Goal: Task Accomplishment & Management: Complete application form

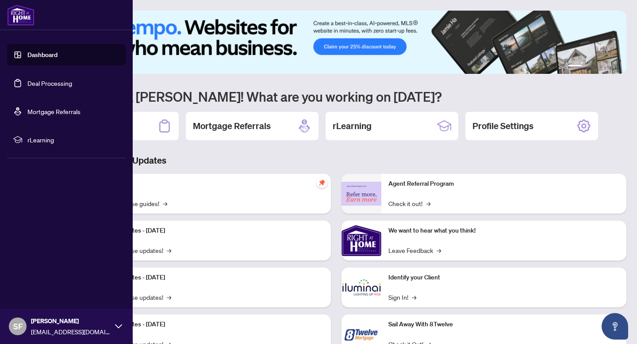
click at [27, 87] on link "Deal Processing" at bounding box center [49, 83] width 45 height 8
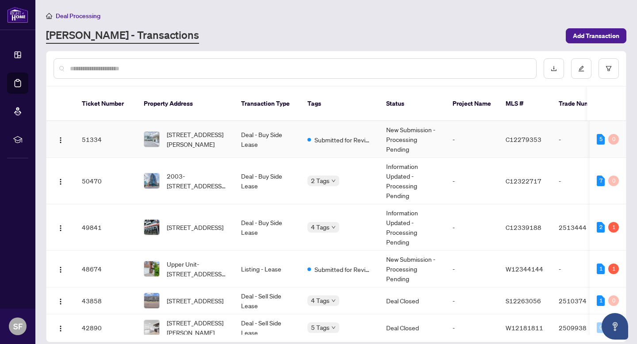
click at [291, 144] on td "Deal - Buy Side Lease" at bounding box center [267, 139] width 66 height 37
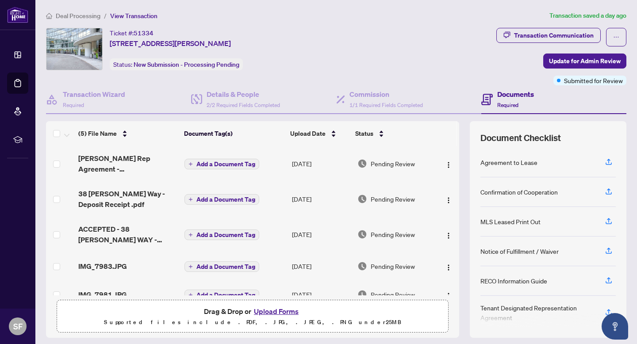
click at [280, 307] on button "Upload Forms" at bounding box center [276, 311] width 50 height 11
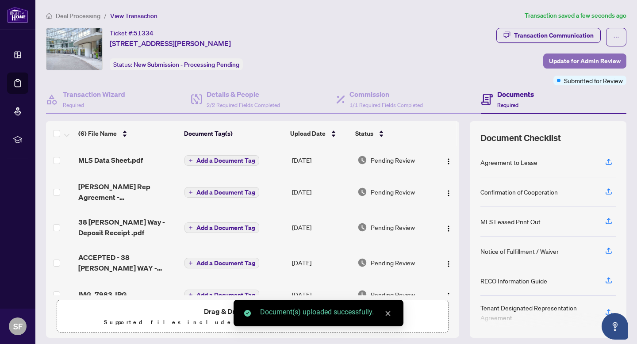
click at [550, 57] on span "Update for Admin Review" at bounding box center [585, 61] width 72 height 14
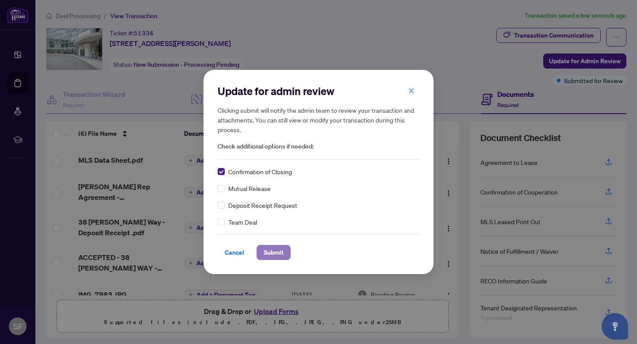
click at [278, 249] on span "Submit" at bounding box center [274, 252] width 20 height 14
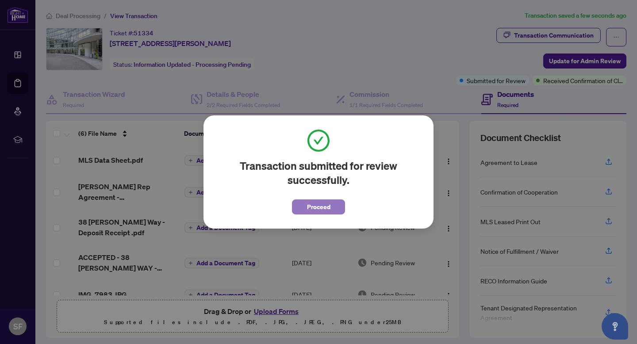
click at [306, 202] on button "Proceed" at bounding box center [318, 206] width 53 height 15
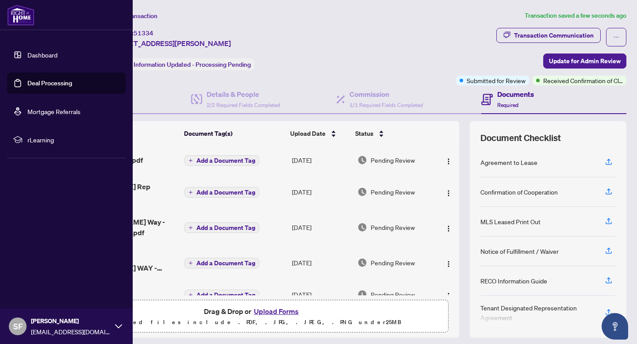
click at [48, 80] on link "Deal Processing" at bounding box center [49, 83] width 45 height 8
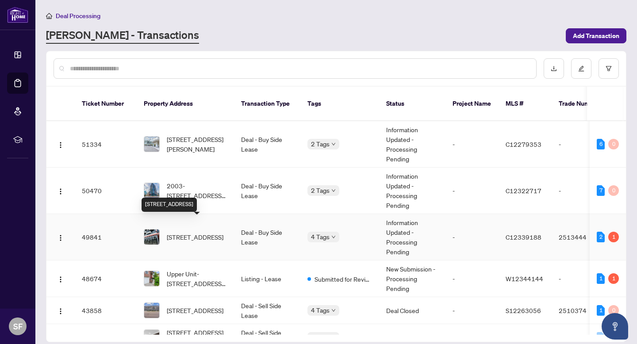
click at [172, 232] on span "[STREET_ADDRESS]" at bounding box center [195, 237] width 57 height 10
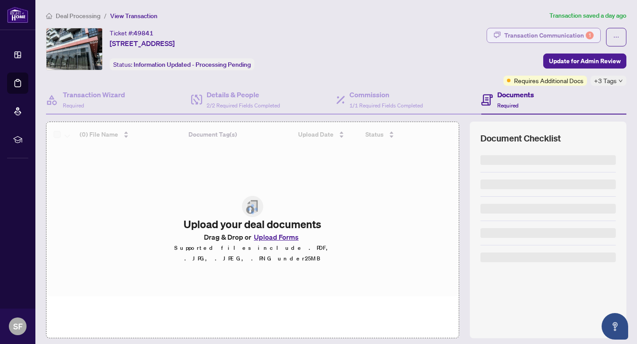
click at [527, 28] on div "Transaction Communication 1" at bounding box center [548, 35] width 89 height 14
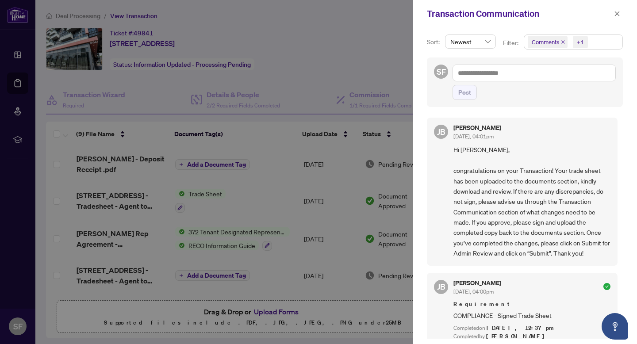
click at [334, 62] on div at bounding box center [318, 172] width 637 height 344
click at [612, 14] on button "button" at bounding box center [616, 13] width 11 height 11
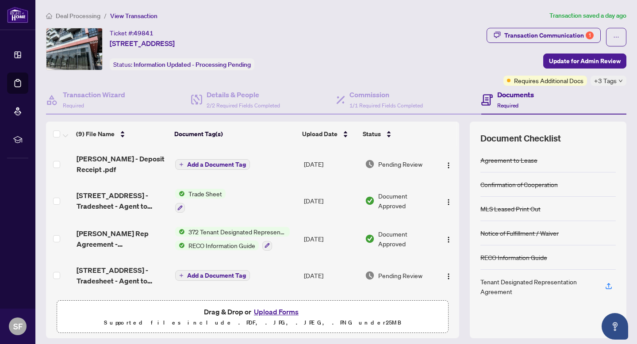
click at [218, 191] on span "Trade Sheet" at bounding box center [205, 194] width 41 height 10
click at [261, 203] on td "Trade Sheet" at bounding box center [236, 201] width 129 height 38
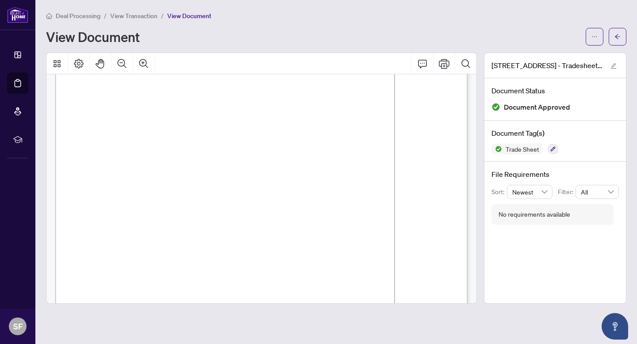
scroll to position [232, 0]
click at [613, 28] on button "button" at bounding box center [617, 37] width 18 height 18
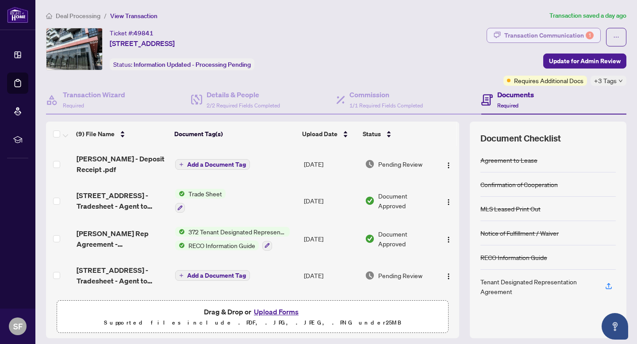
click at [571, 40] on div "Transaction Communication 1" at bounding box center [548, 35] width 89 height 14
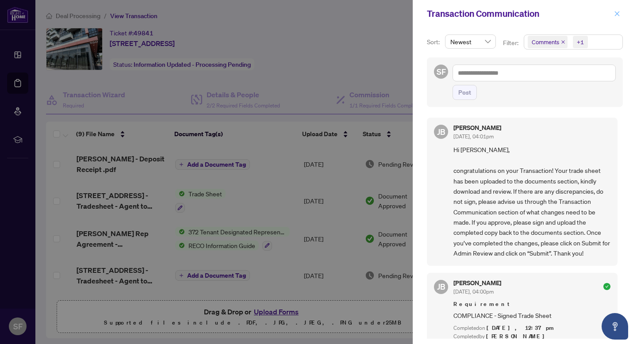
click at [616, 12] on icon "close" at bounding box center [617, 13] width 5 height 5
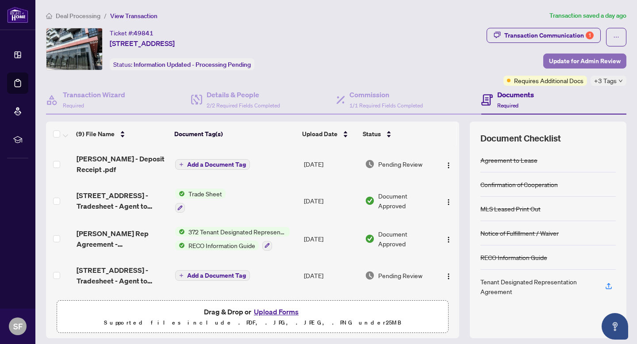
click at [566, 56] on span "Update for Admin Review" at bounding box center [585, 61] width 72 height 14
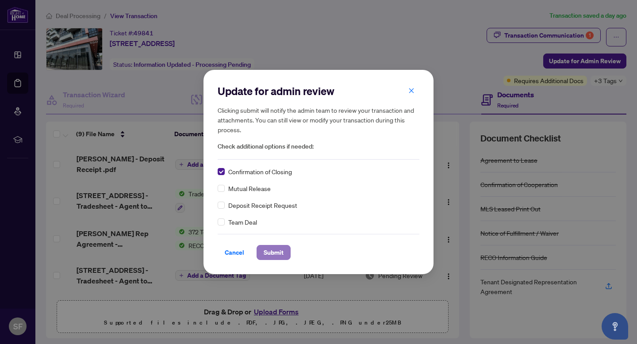
click at [281, 254] on span "Submit" at bounding box center [274, 252] width 20 height 14
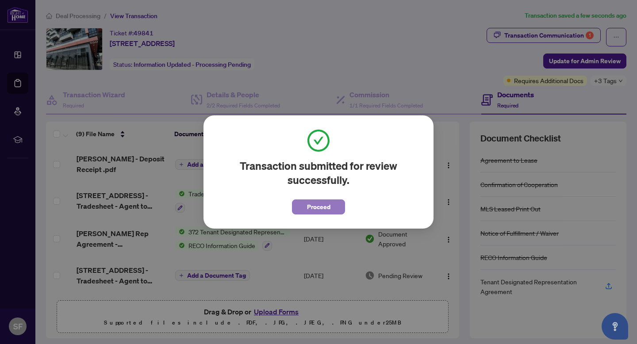
click at [315, 211] on span "Proceed" at bounding box center [318, 207] width 23 height 14
